Goal: Information Seeking & Learning: Learn about a topic

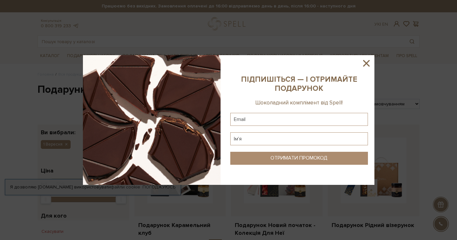
click at [368, 63] on icon at bounding box center [366, 63] width 11 height 11
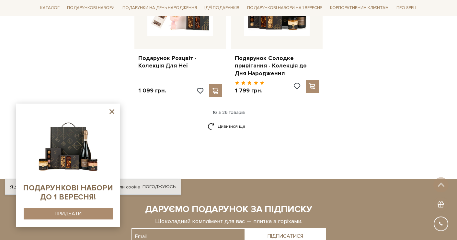
scroll to position [860, 0]
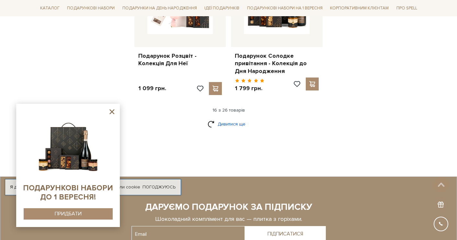
click at [229, 118] on link "Дивитися ще" at bounding box center [229, 123] width 42 height 11
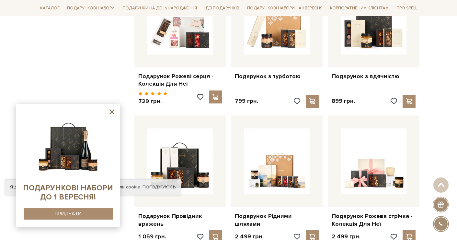
scroll to position [562, 0]
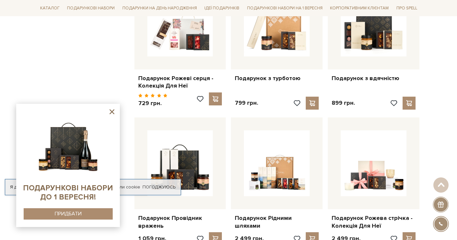
click at [111, 111] on icon at bounding box center [112, 111] width 5 height 5
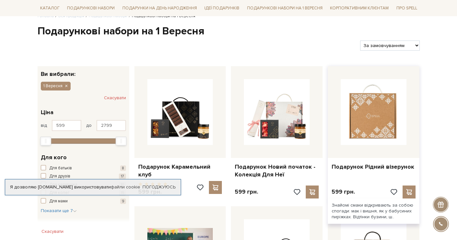
scroll to position [66, 0]
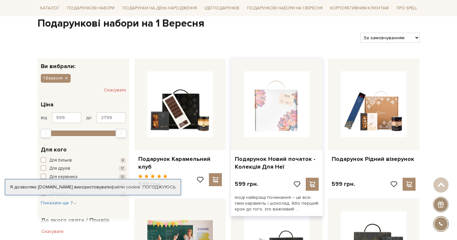
click at [278, 103] on img at bounding box center [277, 104] width 66 height 66
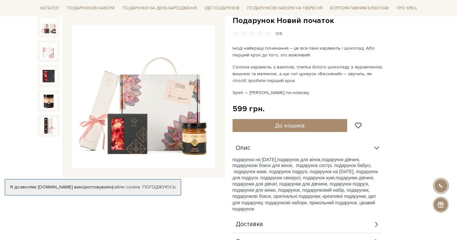
scroll to position [66, 0]
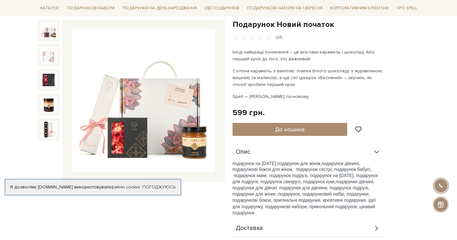
click at [180, 93] on img at bounding box center [143, 100] width 143 height 143
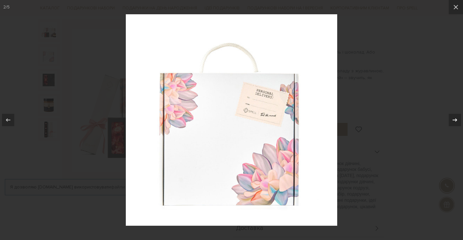
click at [451, 119] on icon at bounding box center [455, 120] width 8 height 8
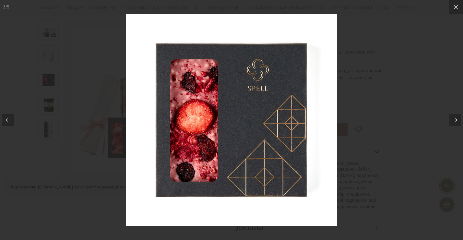
click at [451, 119] on icon at bounding box center [455, 120] width 8 height 8
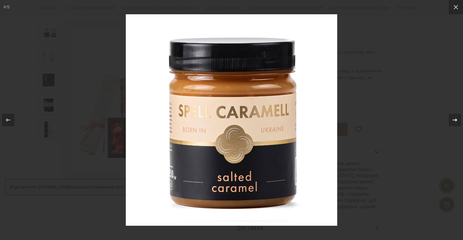
click at [451, 119] on icon at bounding box center [455, 120] width 8 height 8
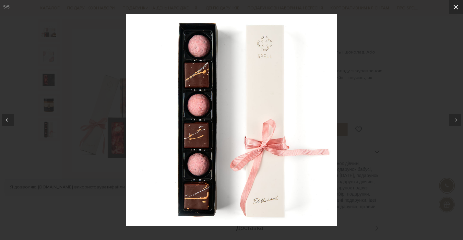
click at [454, 6] on icon at bounding box center [456, 7] width 8 height 8
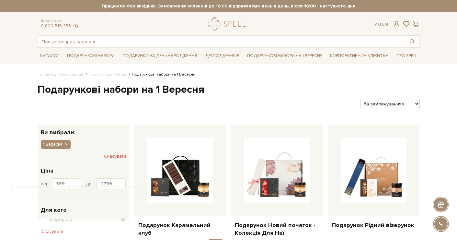
scroll to position [66, 0]
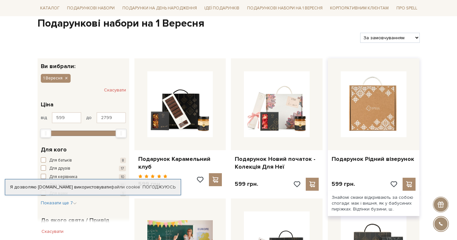
click at [373, 105] on img at bounding box center [374, 104] width 66 height 66
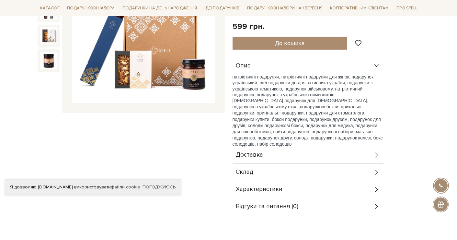
scroll to position [138, 0]
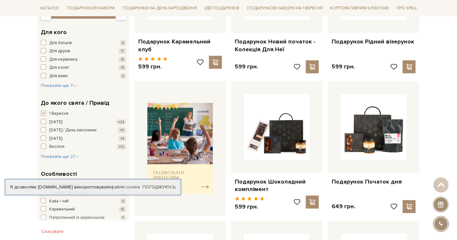
scroll to position [198, 0]
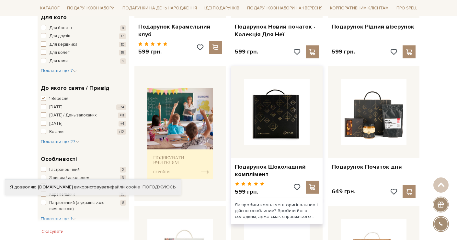
click at [285, 119] on img at bounding box center [277, 112] width 66 height 66
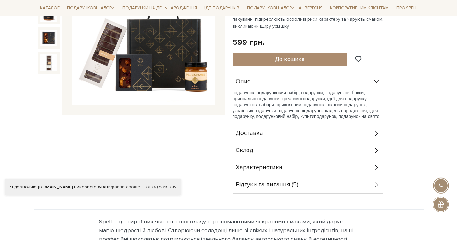
scroll to position [171, 0]
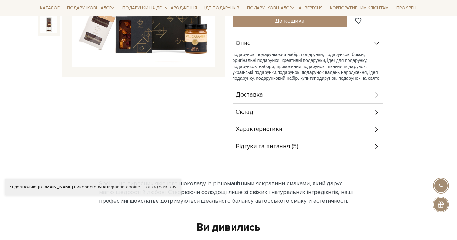
click at [378, 116] on icon at bounding box center [376, 112] width 7 height 7
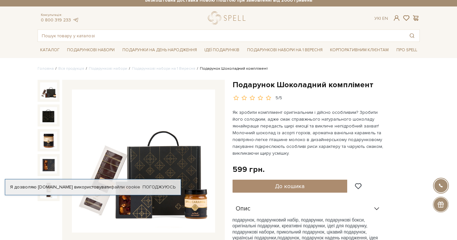
scroll to position [0, 0]
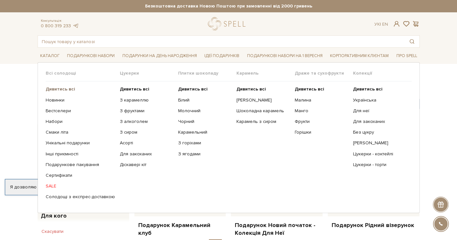
click at [58, 90] on b "Дивитись всі" at bounding box center [60, 89] width 29 height 6
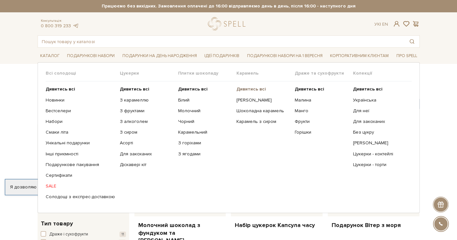
click at [255, 88] on b "Дивитись всі" at bounding box center [251, 89] width 29 height 6
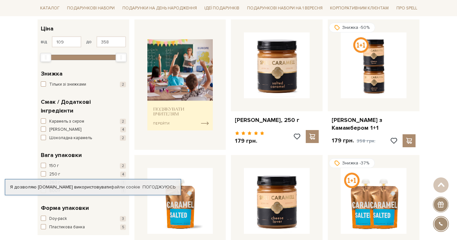
scroll to position [72, 0]
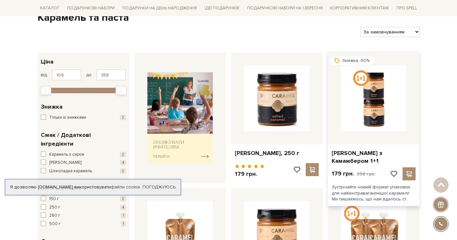
click at [375, 86] on img at bounding box center [374, 98] width 66 height 66
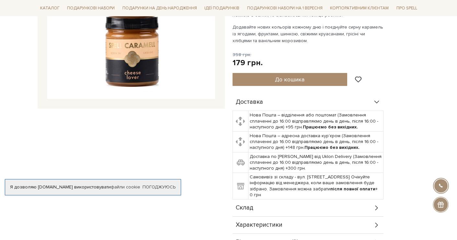
scroll to position [165, 0]
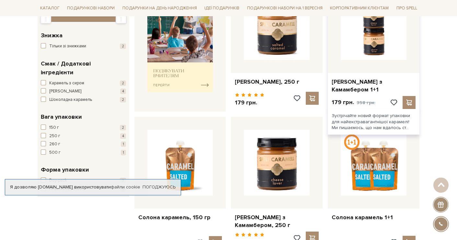
scroll to position [138, 0]
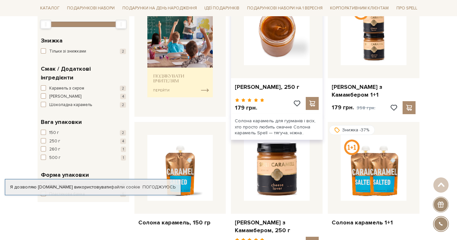
click at [269, 43] on img at bounding box center [277, 32] width 66 height 66
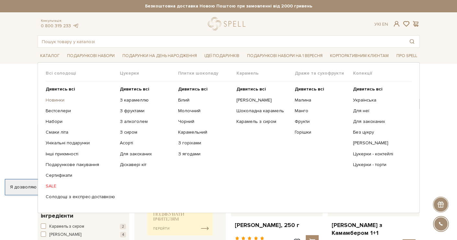
click at [56, 99] on link "Новинки" at bounding box center [80, 100] width 69 height 6
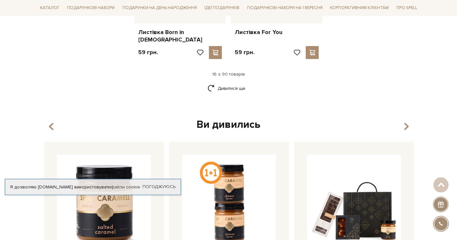
scroll to position [865, 0]
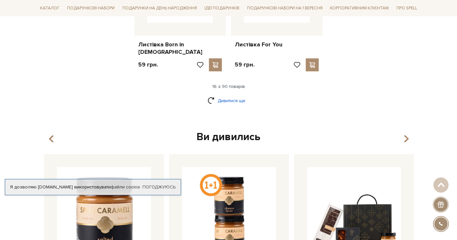
click at [239, 95] on link "Дивитися ще" at bounding box center [229, 100] width 42 height 11
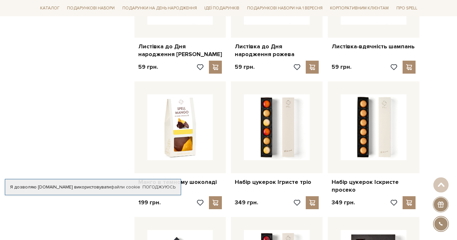
scroll to position [998, 0]
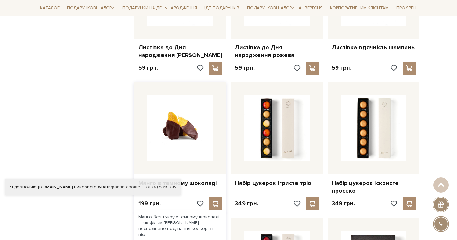
click at [190, 123] on img at bounding box center [180, 128] width 66 height 66
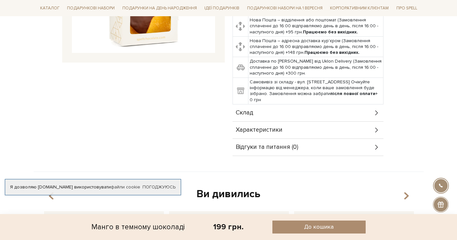
scroll to position [204, 0]
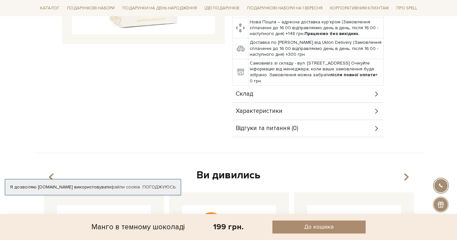
click at [376, 112] on icon at bounding box center [376, 111] width 7 height 7
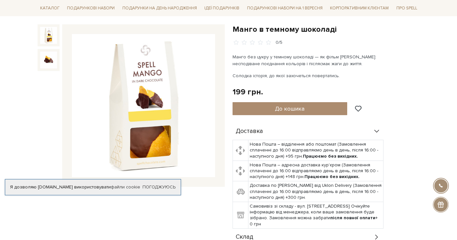
scroll to position [66, 0]
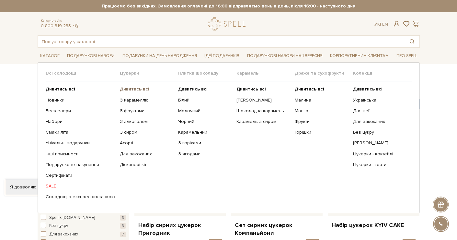
click at [127, 88] on b "Дивитись всі" at bounding box center [134, 89] width 29 height 6
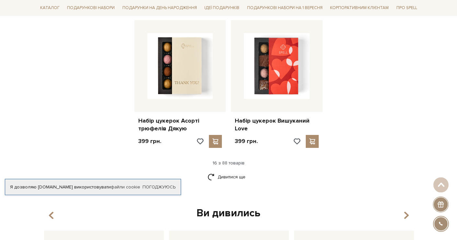
scroll to position [799, 0]
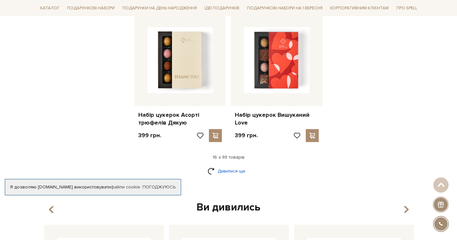
click at [227, 172] on link "Дивитися ще" at bounding box center [229, 170] width 42 height 11
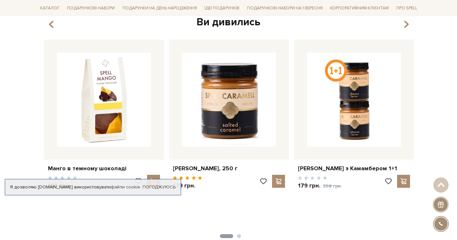
scroll to position [1560, 0]
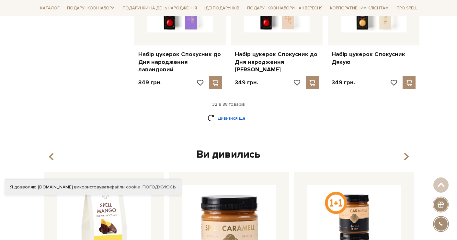
click at [236, 112] on link "Дивитися ще" at bounding box center [229, 117] width 42 height 11
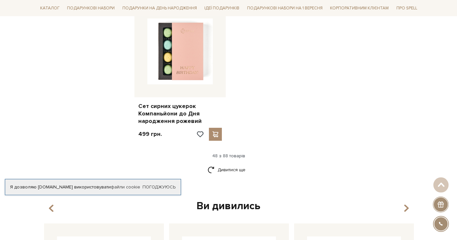
scroll to position [2386, 0]
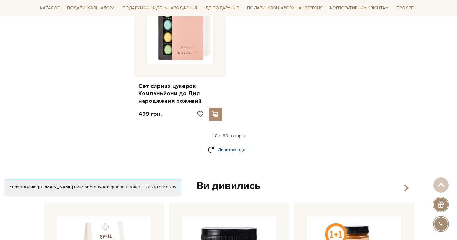
click at [224, 144] on link "Дивитися ще" at bounding box center [229, 149] width 42 height 11
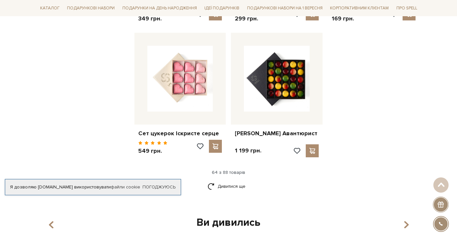
scroll to position [3146, 0]
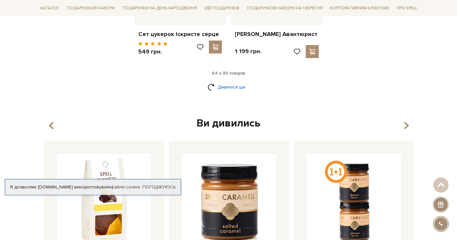
click at [234, 81] on link "Дивитися ще" at bounding box center [229, 86] width 42 height 11
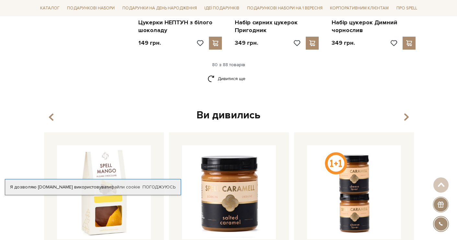
scroll to position [3807, 0]
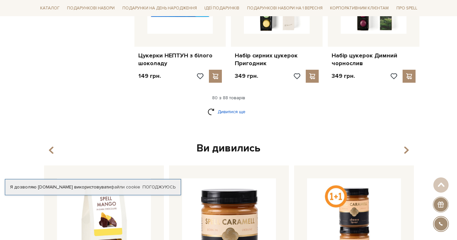
click at [226, 106] on link "Дивитися ще" at bounding box center [229, 111] width 42 height 11
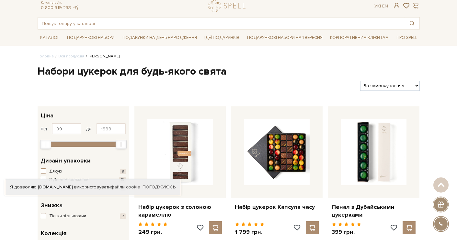
scroll to position [0, 0]
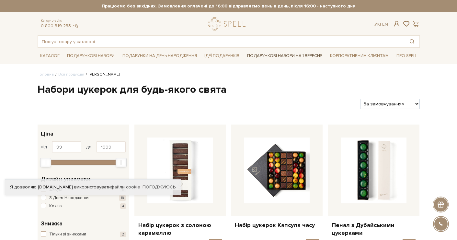
click at [286, 56] on link "Подарункові набори на 1 Вересня" at bounding box center [285, 55] width 81 height 11
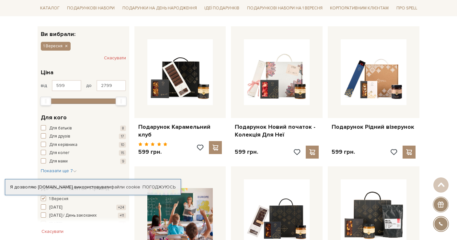
scroll to position [99, 0]
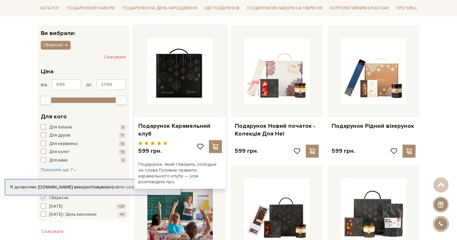
click at [185, 91] on img at bounding box center [180, 71] width 66 height 66
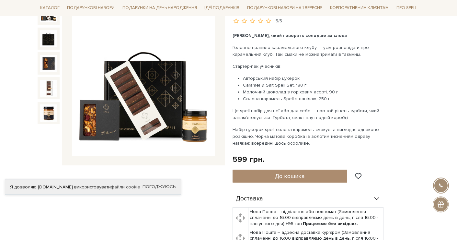
scroll to position [72, 0]
